Goal: Task Accomplishment & Management: Manage account settings

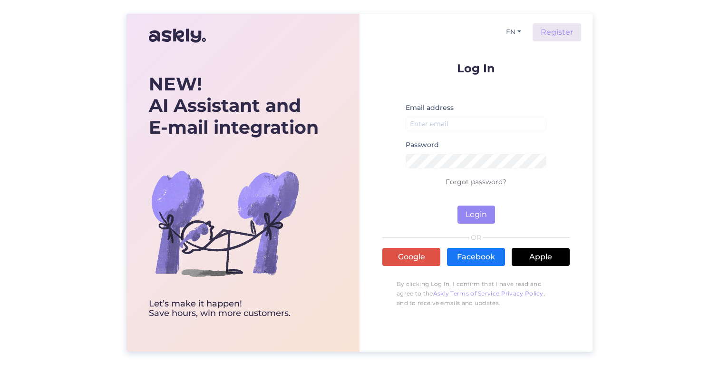
click at [459, 134] on small at bounding box center [476, 136] width 141 height 6
click at [462, 128] on input "email" at bounding box center [476, 124] width 141 height 15
type input "kerli@marmara.ee"
click at [486, 215] on button "Login" at bounding box center [477, 215] width 38 height 18
click at [458, 206] on button "Login" at bounding box center [477, 215] width 38 height 18
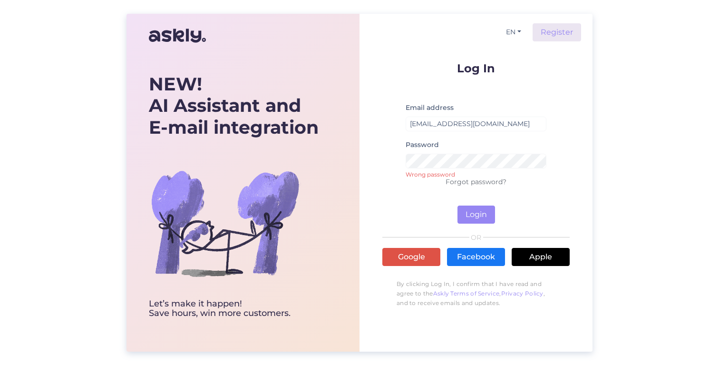
click at [484, 169] on div "Password Wrong password" at bounding box center [476, 157] width 141 height 37
click at [458, 206] on button "Login" at bounding box center [477, 215] width 38 height 18
click at [445, 122] on input "email" at bounding box center [476, 124] width 141 height 15
type input "[EMAIL_ADDRESS][DOMAIN_NAME]"
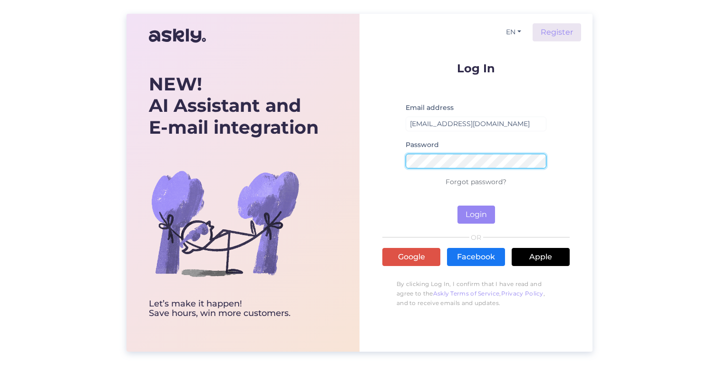
click at [458, 206] on button "Login" at bounding box center [477, 215] width 38 height 18
